Goal: Information Seeking & Learning: Learn about a topic

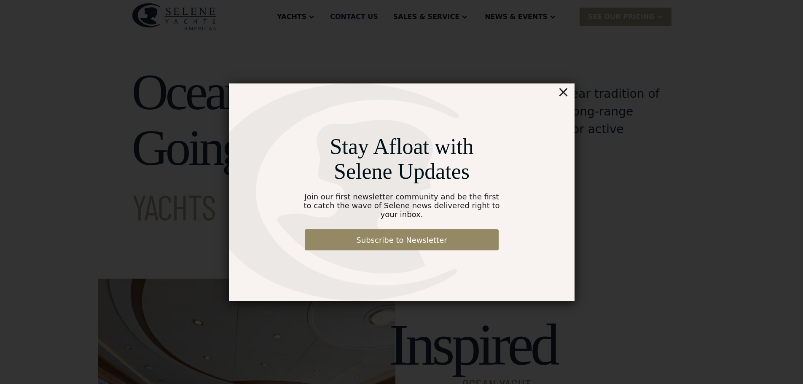
click at [562, 99] on div "×" at bounding box center [563, 91] width 12 height 17
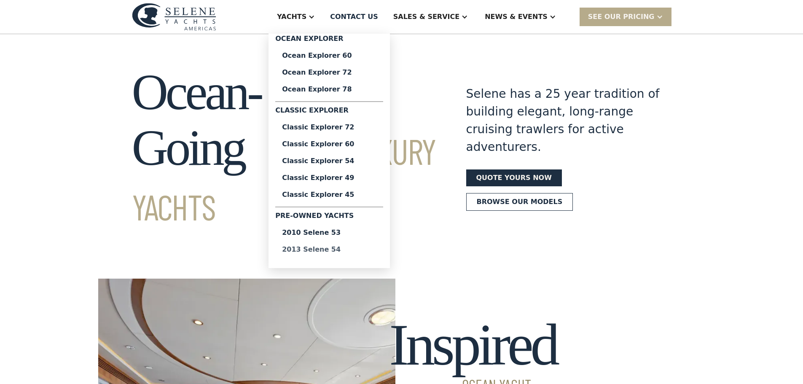
click at [348, 248] on div "2013 Selene 54" at bounding box center [329, 249] width 94 height 7
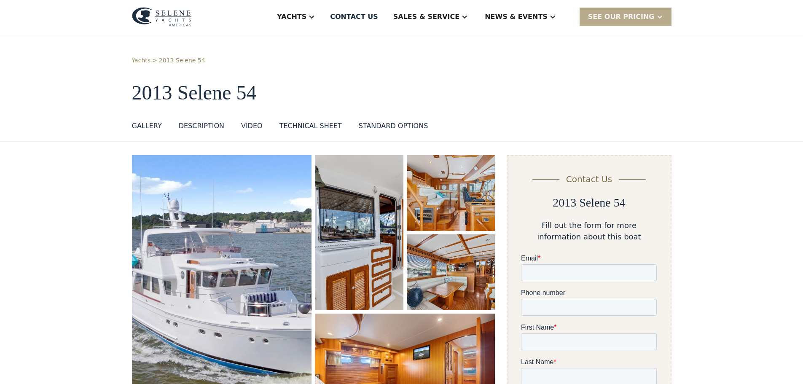
click at [546, 17] on div "News & EVENTS" at bounding box center [516, 17] width 63 height 10
click at [523, 58] on div "Events" at bounding box center [537, 59] width 108 height 7
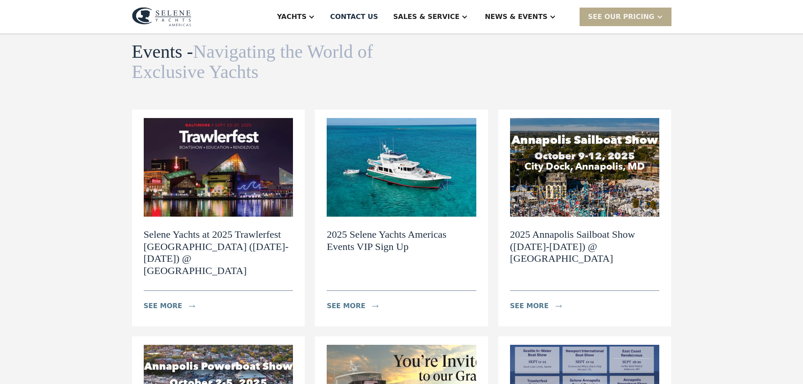
scroll to position [126, 0]
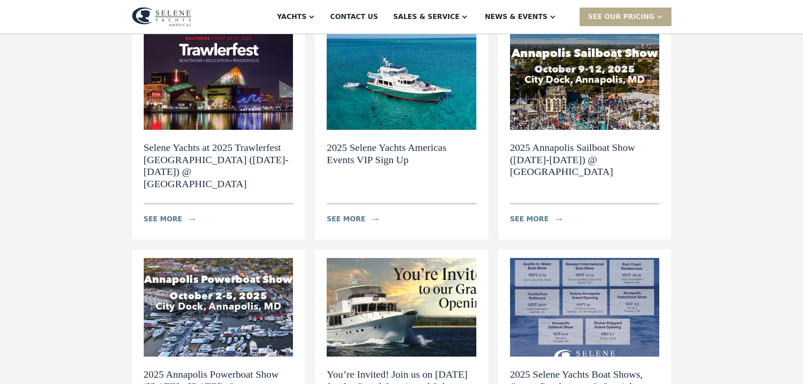
click at [594, 102] on img at bounding box center [585, 80] width 150 height 99
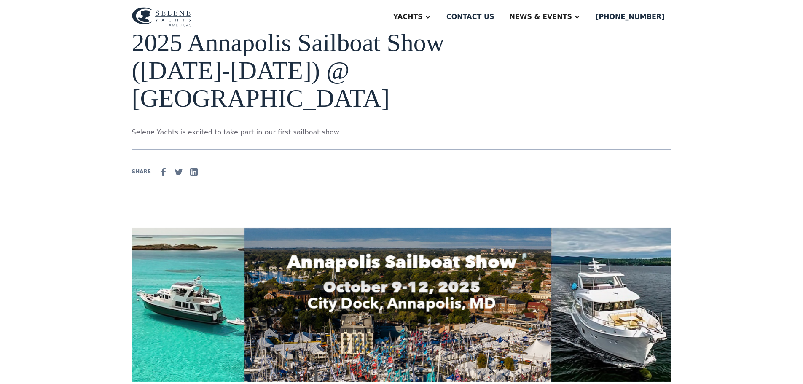
scroll to position [42, 0]
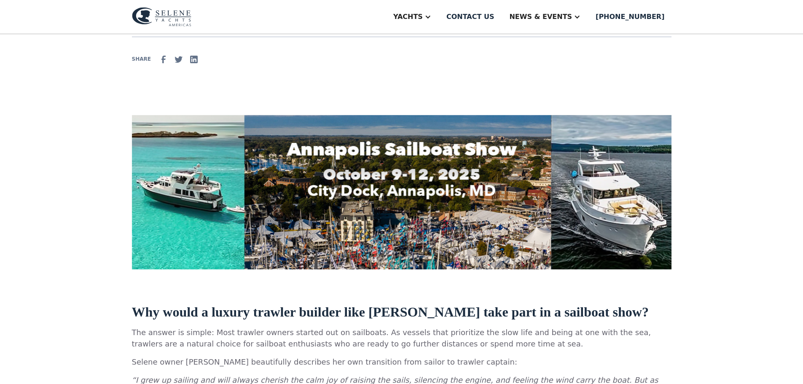
click at [394, 146] on img at bounding box center [401, 192] width 539 height 155
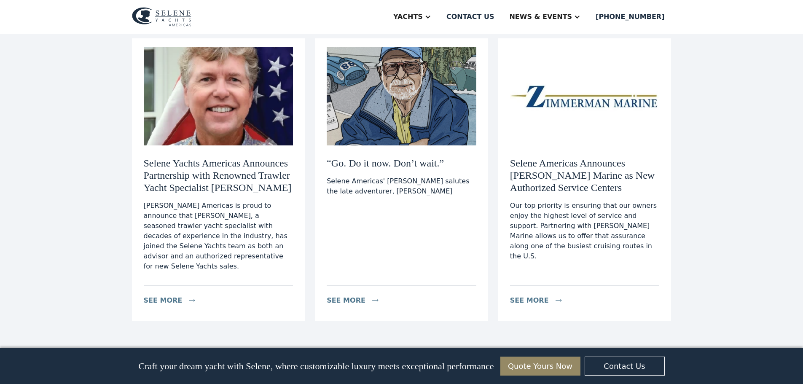
scroll to position [1095, 0]
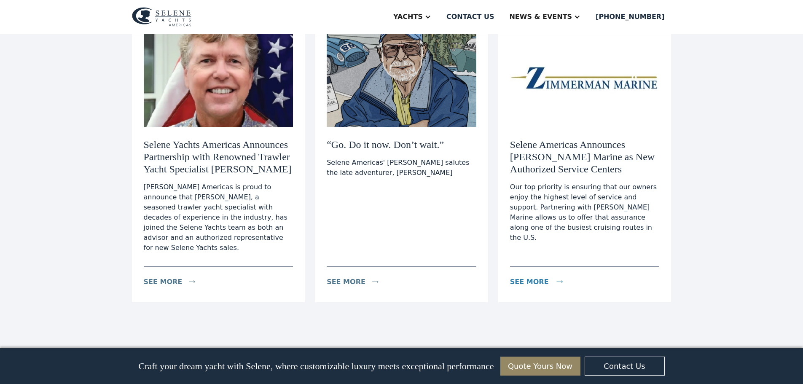
click at [528, 277] on div "see more" at bounding box center [529, 282] width 39 height 10
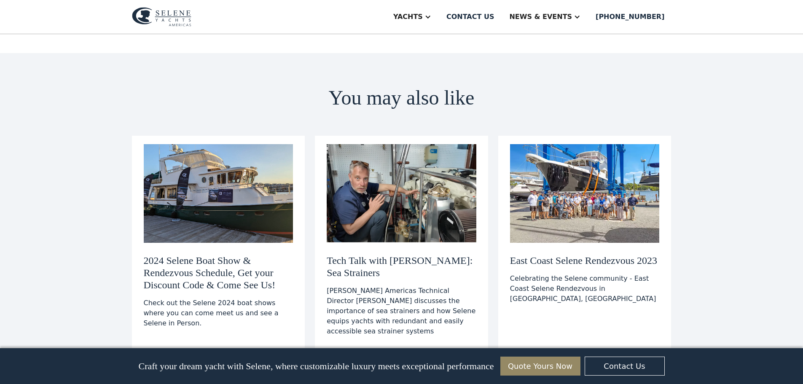
scroll to position [1475, 0]
